Goal: Task Accomplishment & Management: Manage account settings

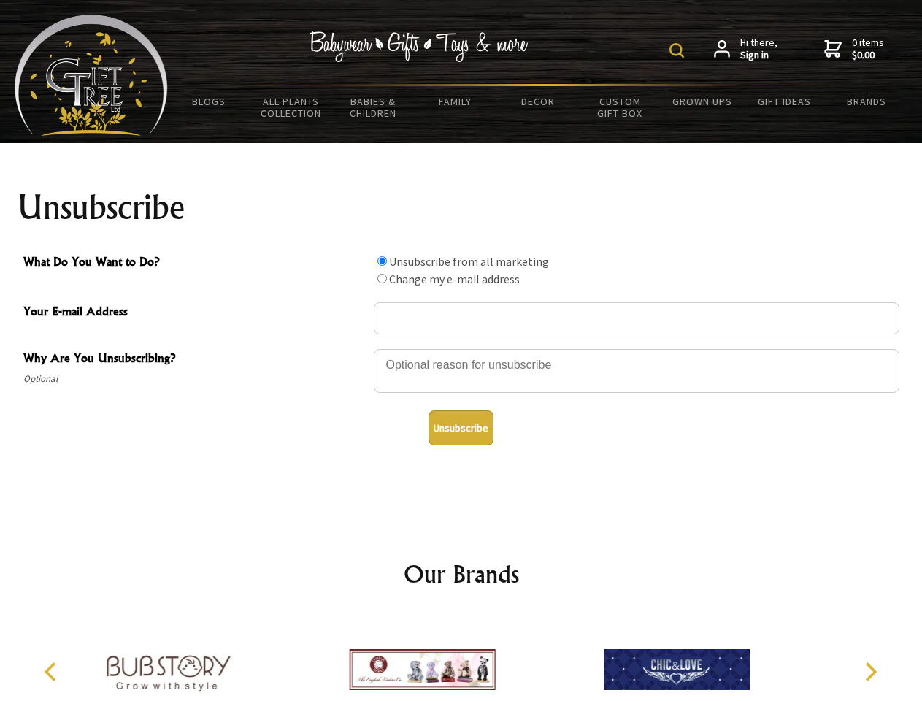
click at [679, 50] on img at bounding box center [677, 50] width 15 height 15
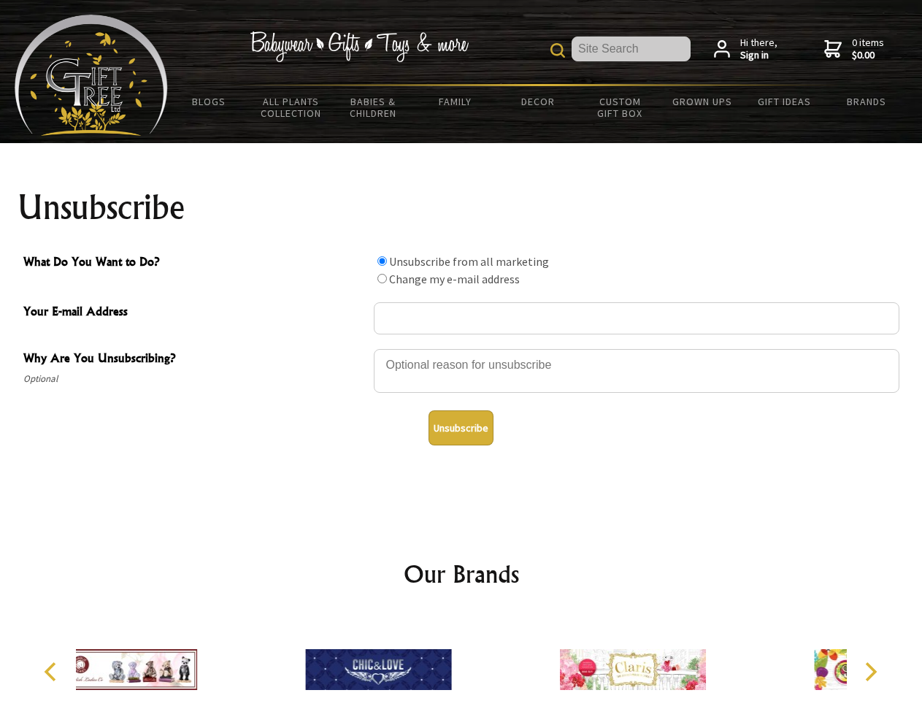
click at [462, 348] on div at bounding box center [637, 373] width 526 height 51
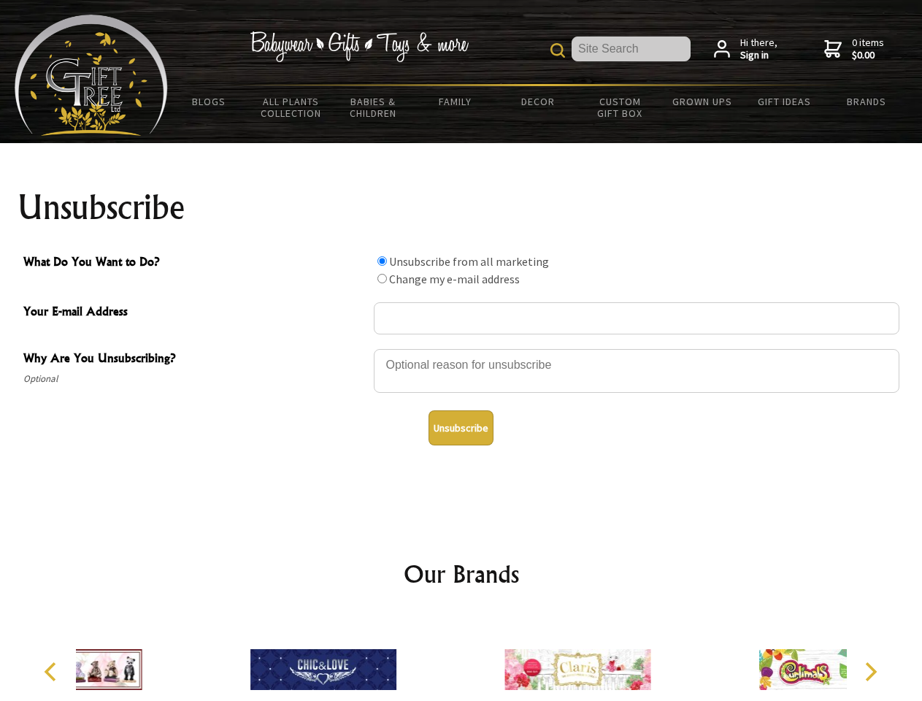
click at [382, 261] on input "What Do You Want to Do?" at bounding box center [382, 260] width 9 height 9
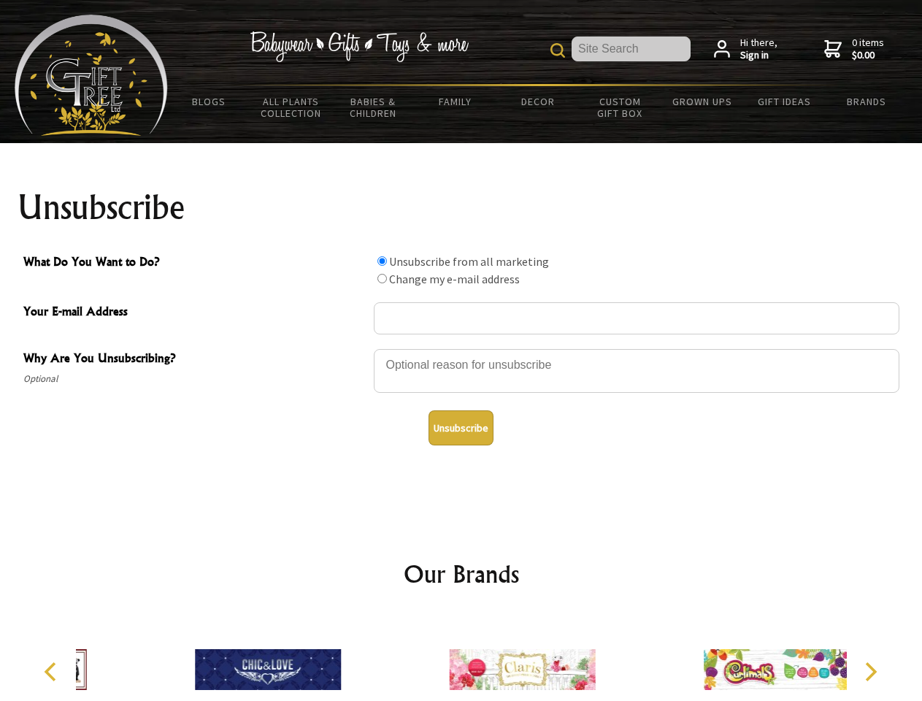
click at [382, 278] on input "What Do You Want to Do?" at bounding box center [382, 278] width 9 height 9
radio input "true"
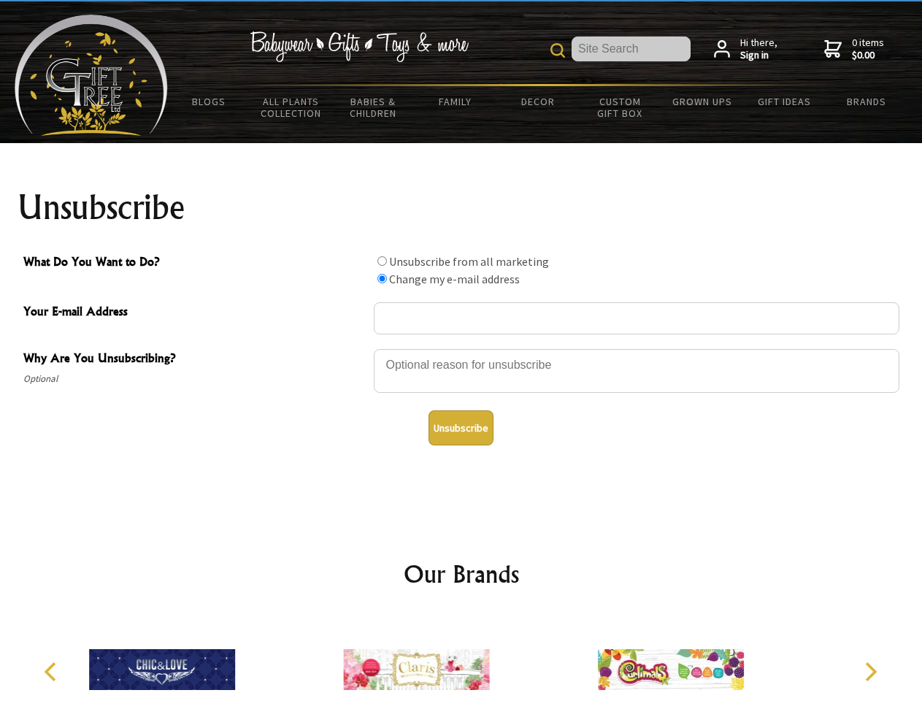
click at [461, 428] on button "Unsubscribe" at bounding box center [461, 427] width 65 height 35
click at [462, 658] on div at bounding box center [416, 672] width 254 height 114
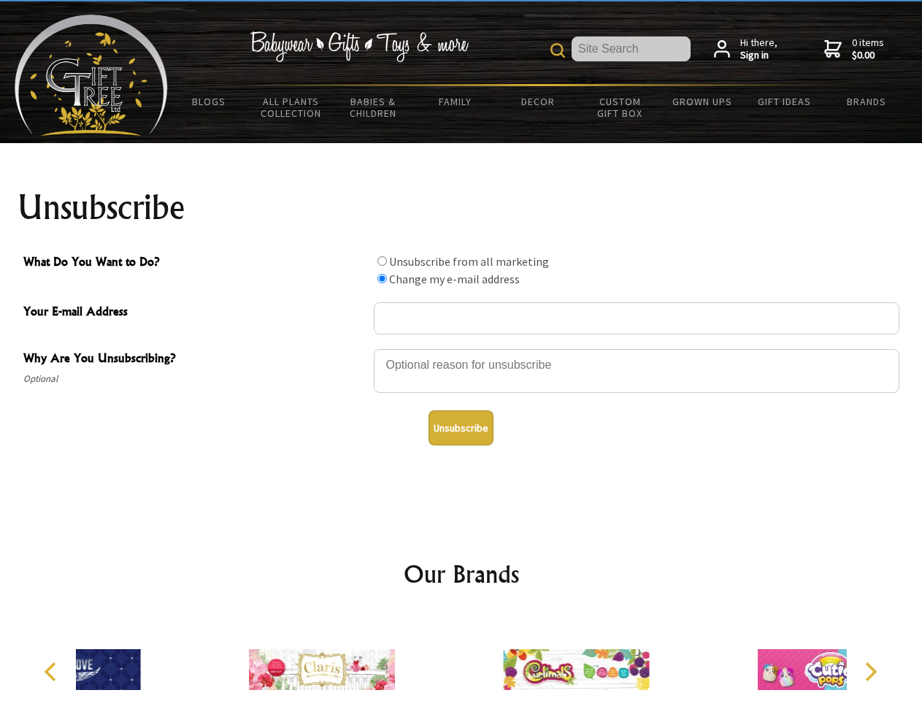
click at [53, 672] on icon "Previous" at bounding box center [51, 671] width 19 height 19
click at [870, 672] on icon "Next" at bounding box center [869, 671] width 19 height 19
